Goal: Register for event/course

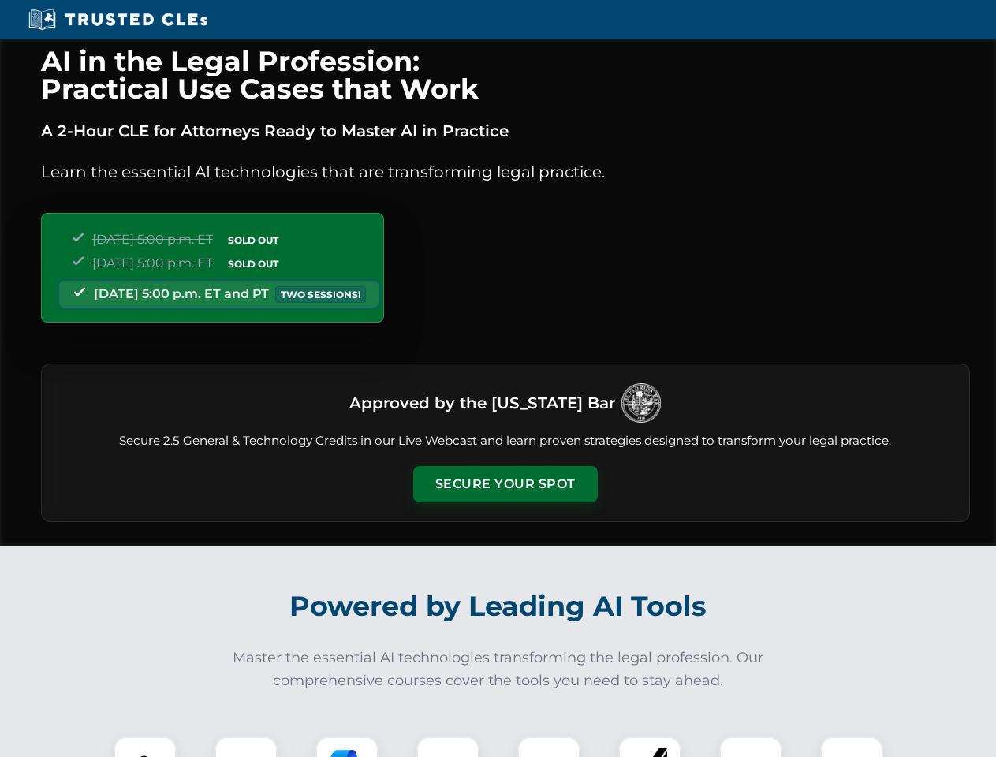
click at [505, 484] on button "Secure Your Spot" at bounding box center [505, 484] width 185 height 36
click at [145, 747] on img at bounding box center [145, 768] width 46 height 46
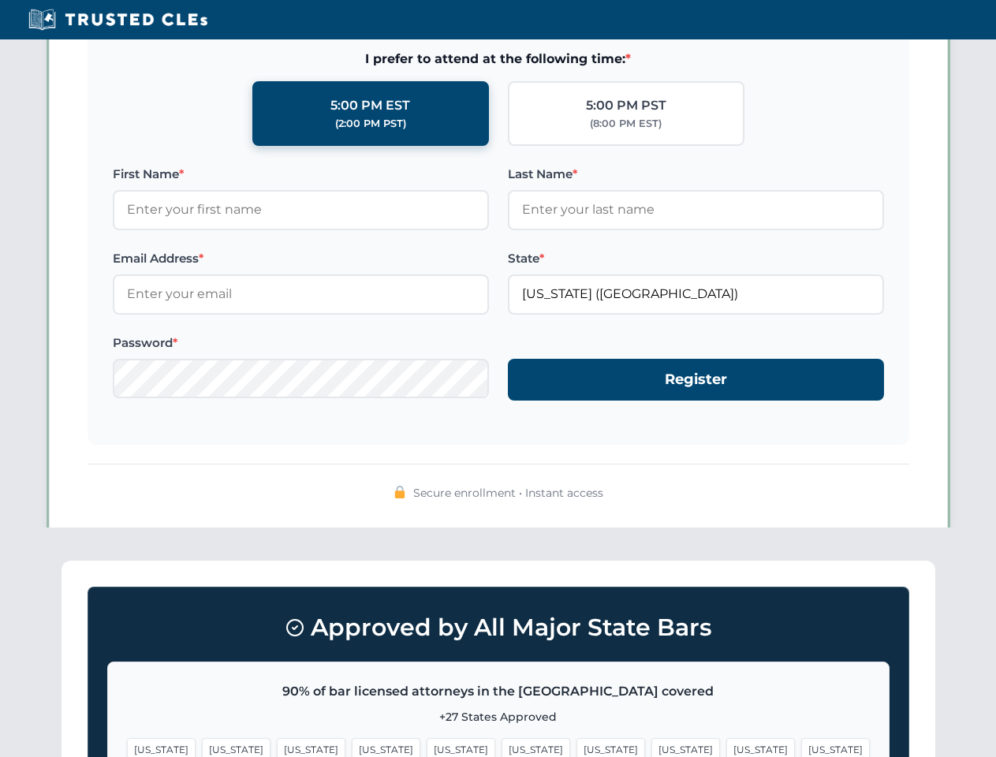
click at [577, 747] on span "[US_STATE]" at bounding box center [611, 749] width 69 height 23
click at [727, 747] on span "[US_STATE]" at bounding box center [761, 749] width 69 height 23
